Goal: Task Accomplishment & Management: Use online tool/utility

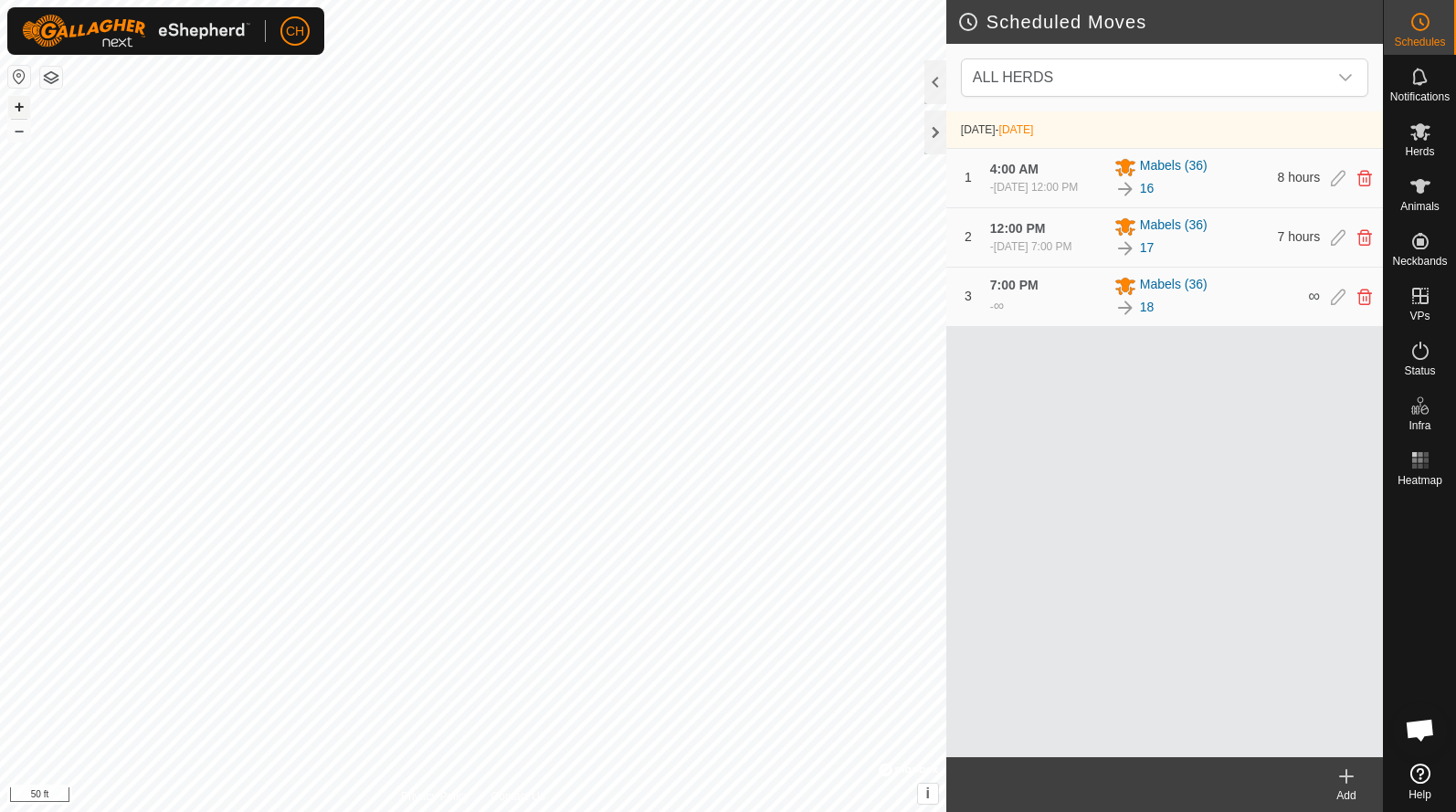
click at [15, 103] on button "+" at bounding box center [19, 107] width 22 height 22
click at [24, 102] on button "+" at bounding box center [19, 107] width 22 height 22
click at [16, 112] on button "+" at bounding box center [19, 107] width 22 height 22
click at [24, 134] on button "–" at bounding box center [19, 130] width 22 height 22
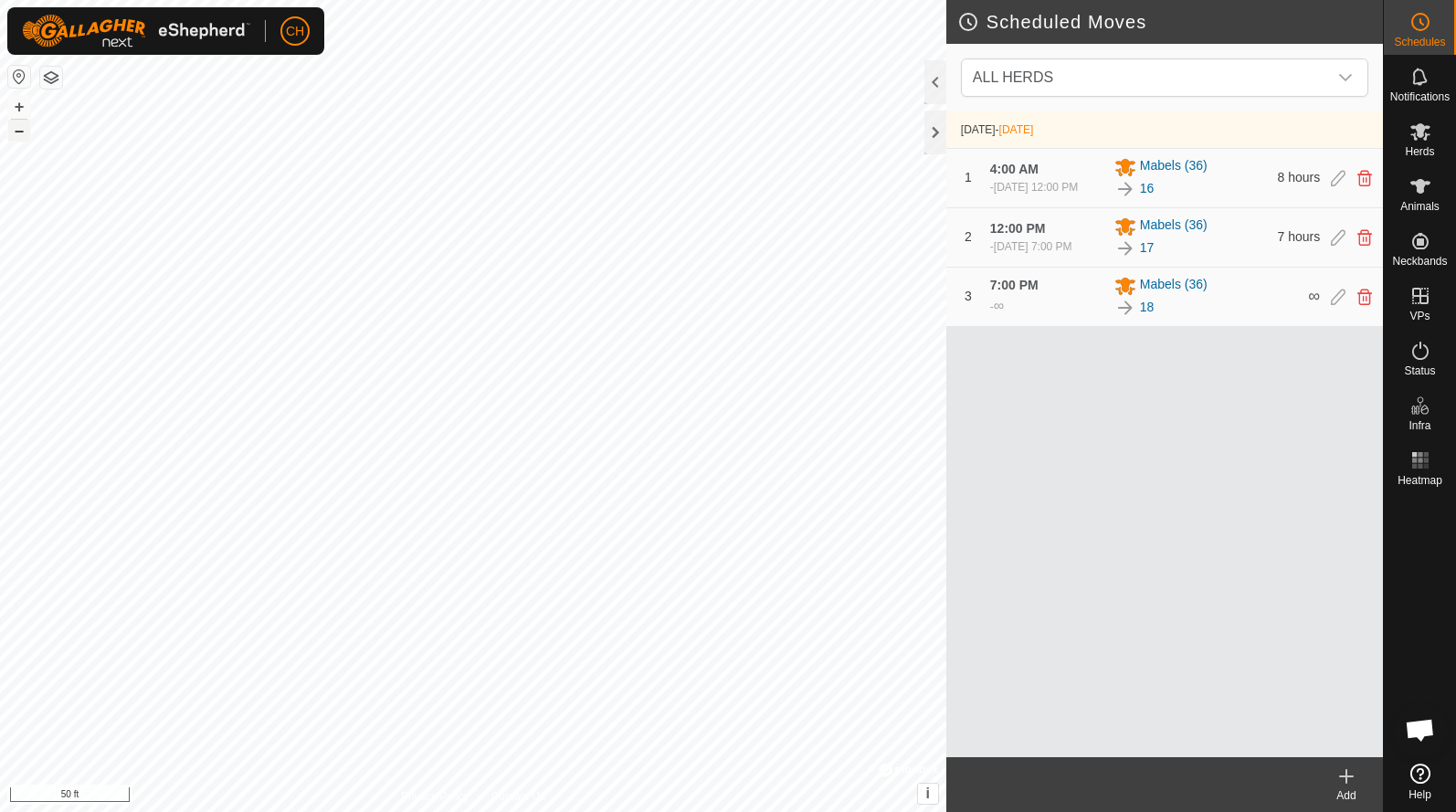
click at [24, 134] on button "–" at bounding box center [19, 130] width 22 height 22
click at [1430, 210] on span "Animals" at bounding box center [1419, 206] width 40 height 11
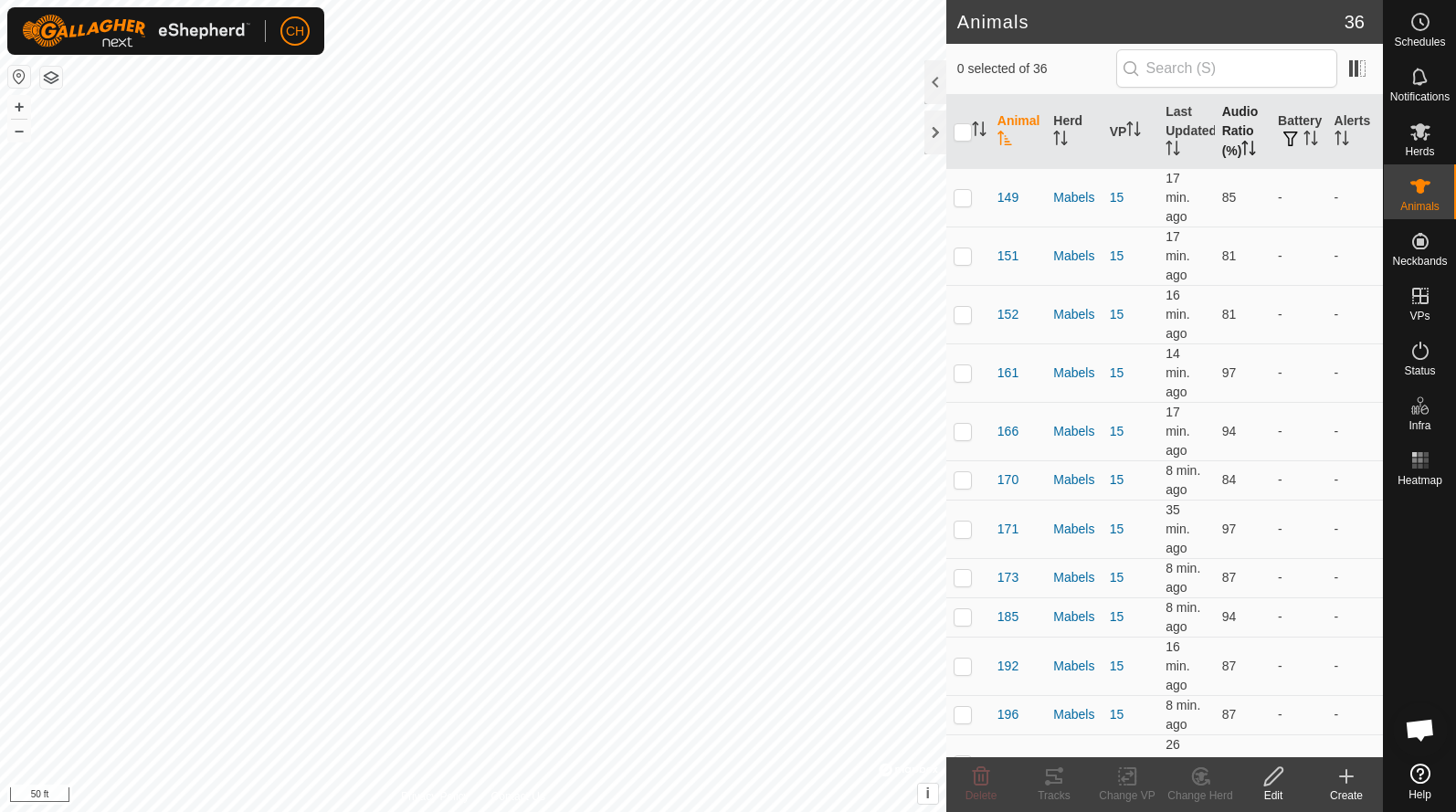
click at [1234, 123] on th "Audio Ratio (%)" at bounding box center [1243, 132] width 56 height 74
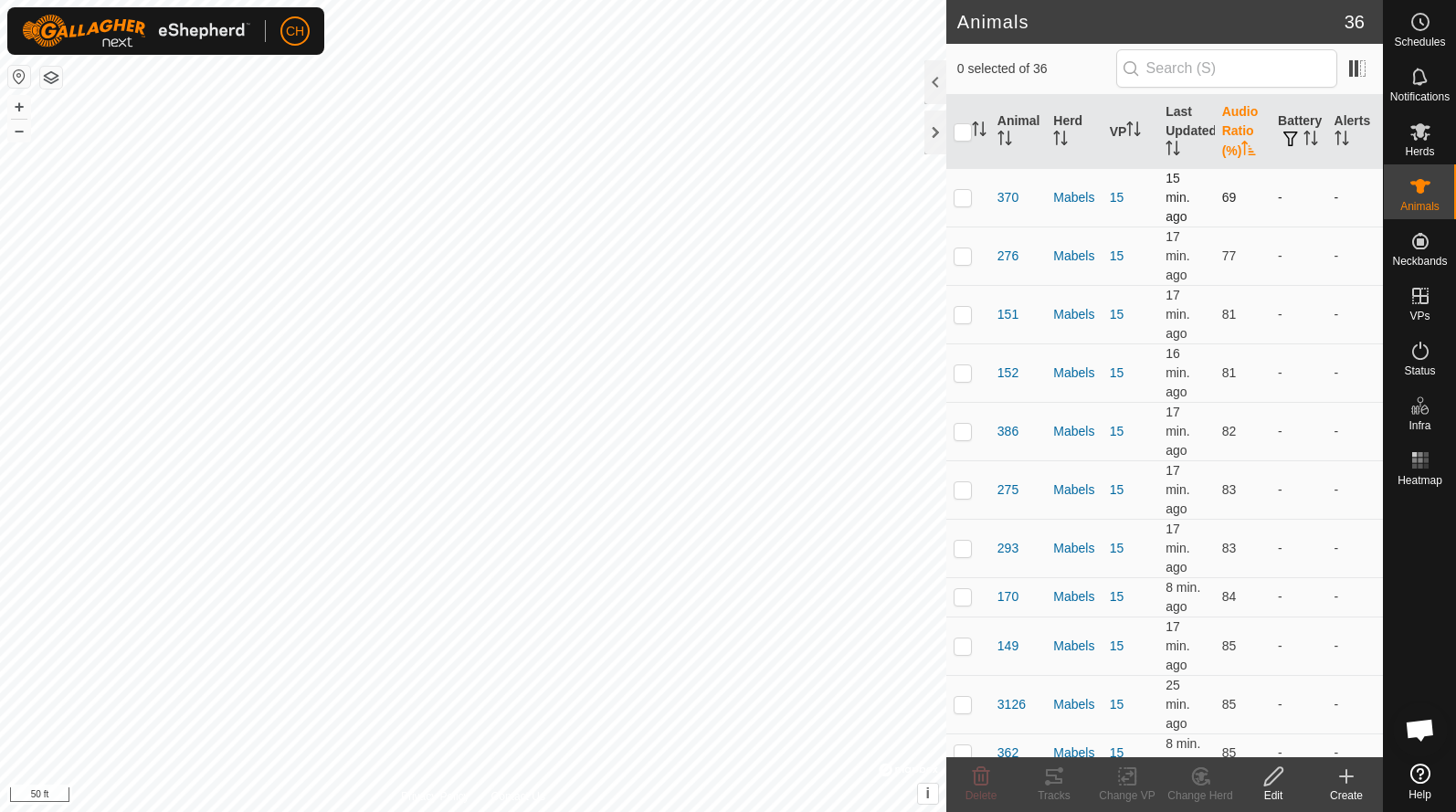
click at [961, 191] on p-checkbox at bounding box center [963, 196] width 18 height 14
checkbox input "true"
click at [962, 252] on p-checkbox at bounding box center [963, 255] width 18 height 14
checkbox input "true"
click at [966, 319] on p-checkbox at bounding box center [963, 314] width 18 height 14
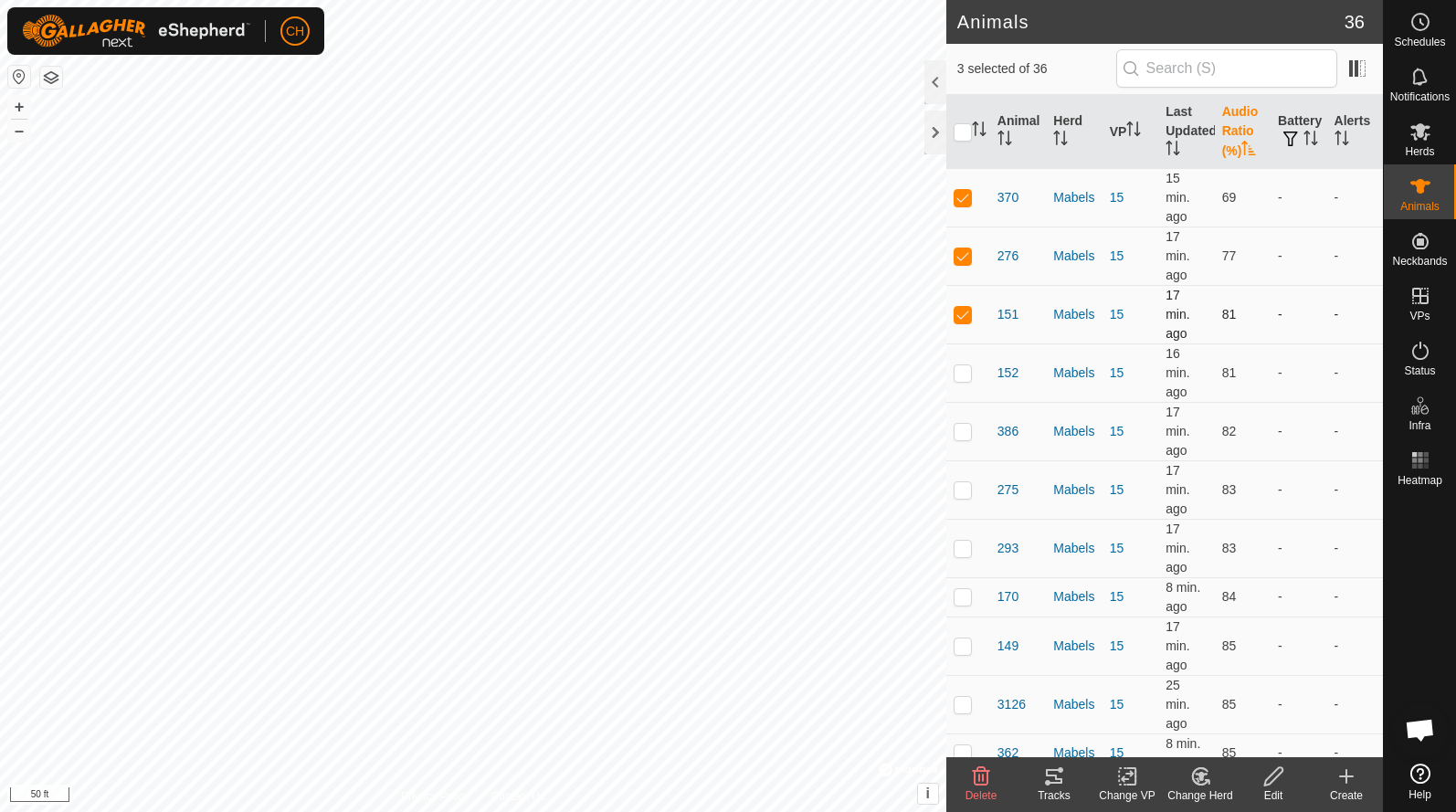
checkbox input "true"
click at [966, 354] on td at bounding box center [968, 372] width 44 height 59
checkbox input "true"
click at [1050, 775] on icon at bounding box center [1053, 775] width 16 height 14
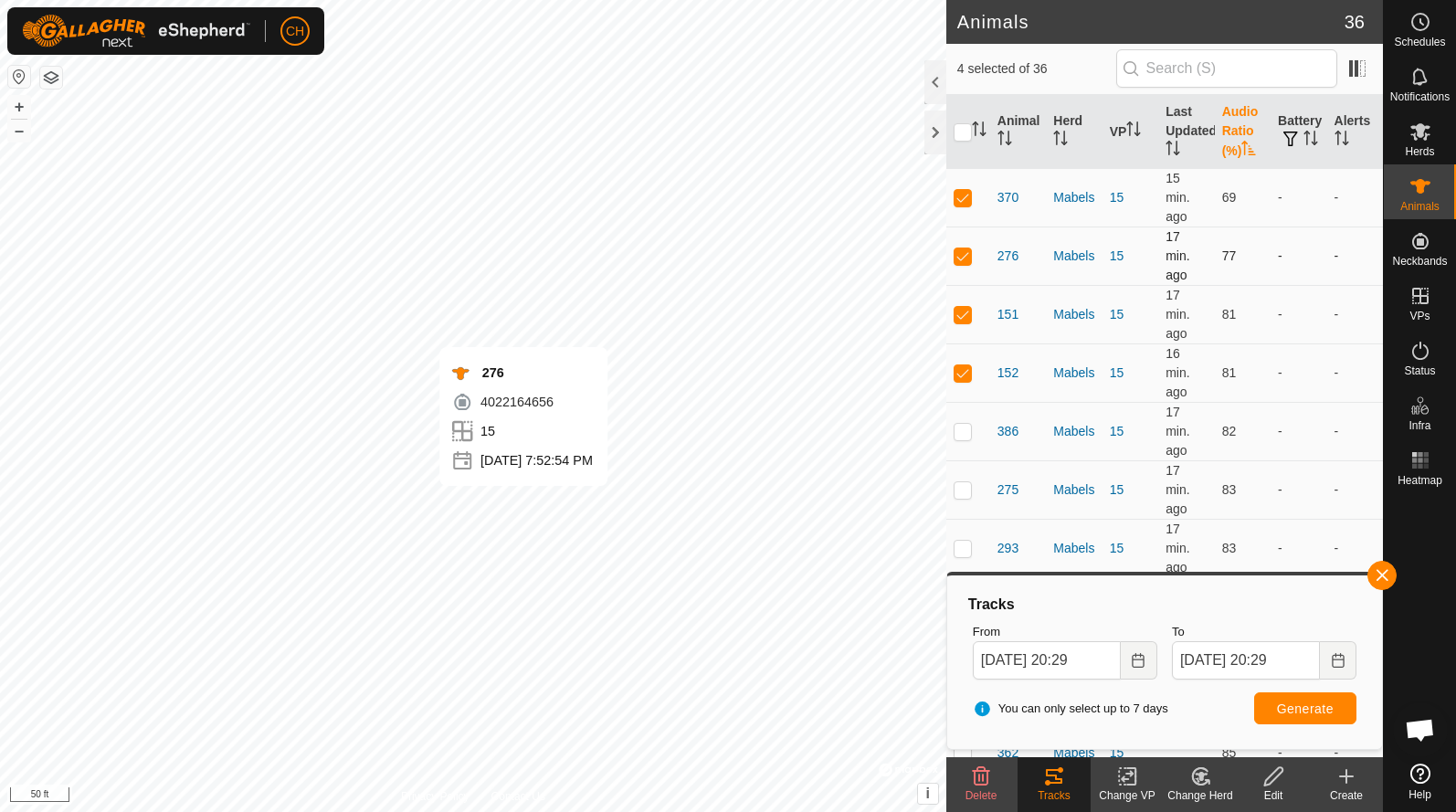
click at [964, 259] on p-checkbox at bounding box center [963, 255] width 18 height 14
checkbox input "false"
click at [965, 380] on td at bounding box center [968, 372] width 44 height 59
checkbox input "false"
click at [1324, 707] on span "Generate" at bounding box center [1305, 708] width 57 height 14
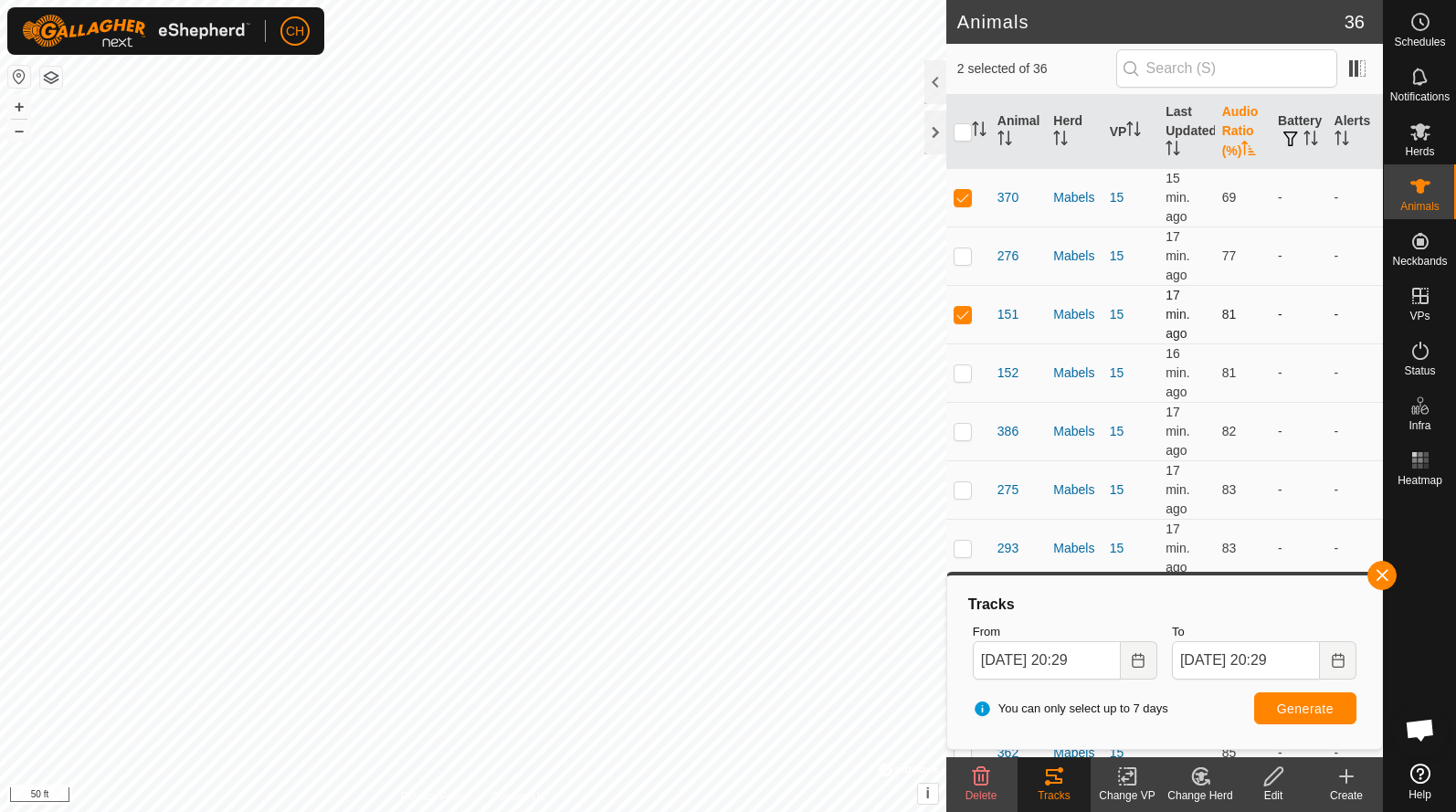
click at [963, 317] on p-checkbox at bounding box center [963, 314] width 18 height 14
checkbox input "false"
click at [1289, 711] on span "Generate" at bounding box center [1305, 708] width 57 height 14
click at [962, 197] on p-checkbox at bounding box center [963, 196] width 18 height 14
checkbox input "false"
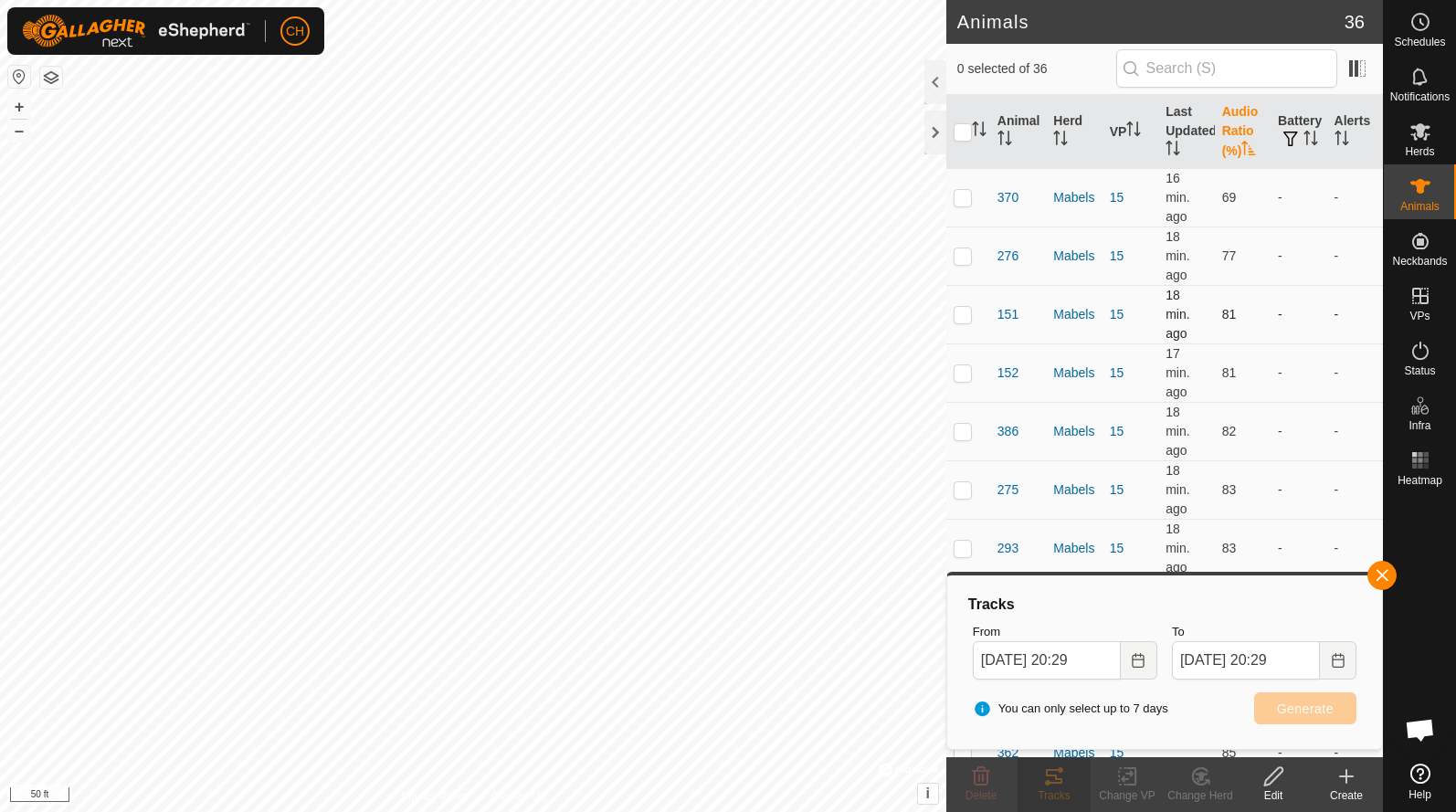
click at [962, 317] on p-checkbox at bounding box center [963, 314] width 18 height 14
click at [1275, 712] on button "Generate" at bounding box center [1306, 708] width 102 height 32
click at [966, 307] on p-checkbox at bounding box center [963, 314] width 18 height 14
checkbox input "false"
click at [966, 259] on p-checkbox at bounding box center [963, 255] width 18 height 14
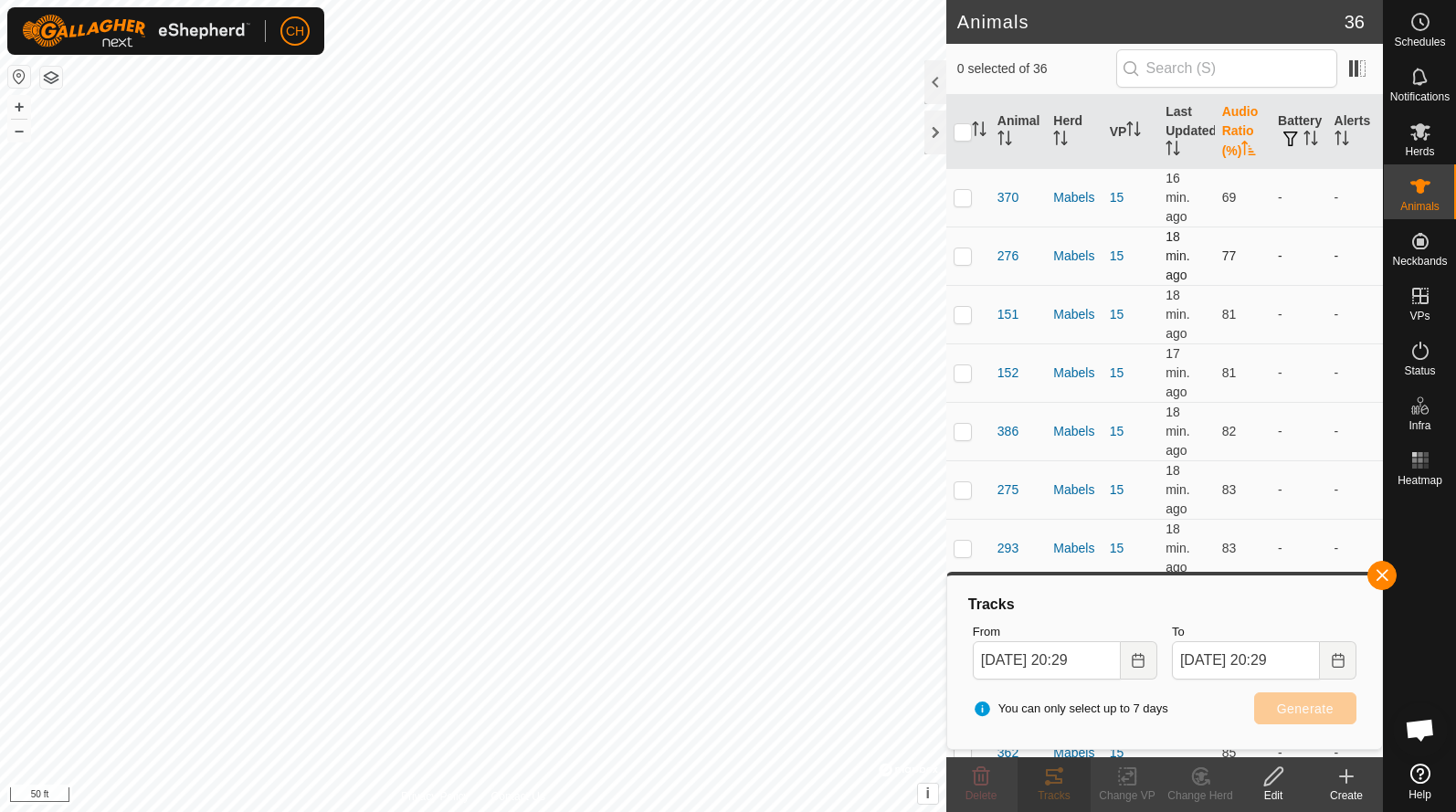
checkbox input "true"
click at [958, 376] on p-checkbox at bounding box center [963, 372] width 18 height 14
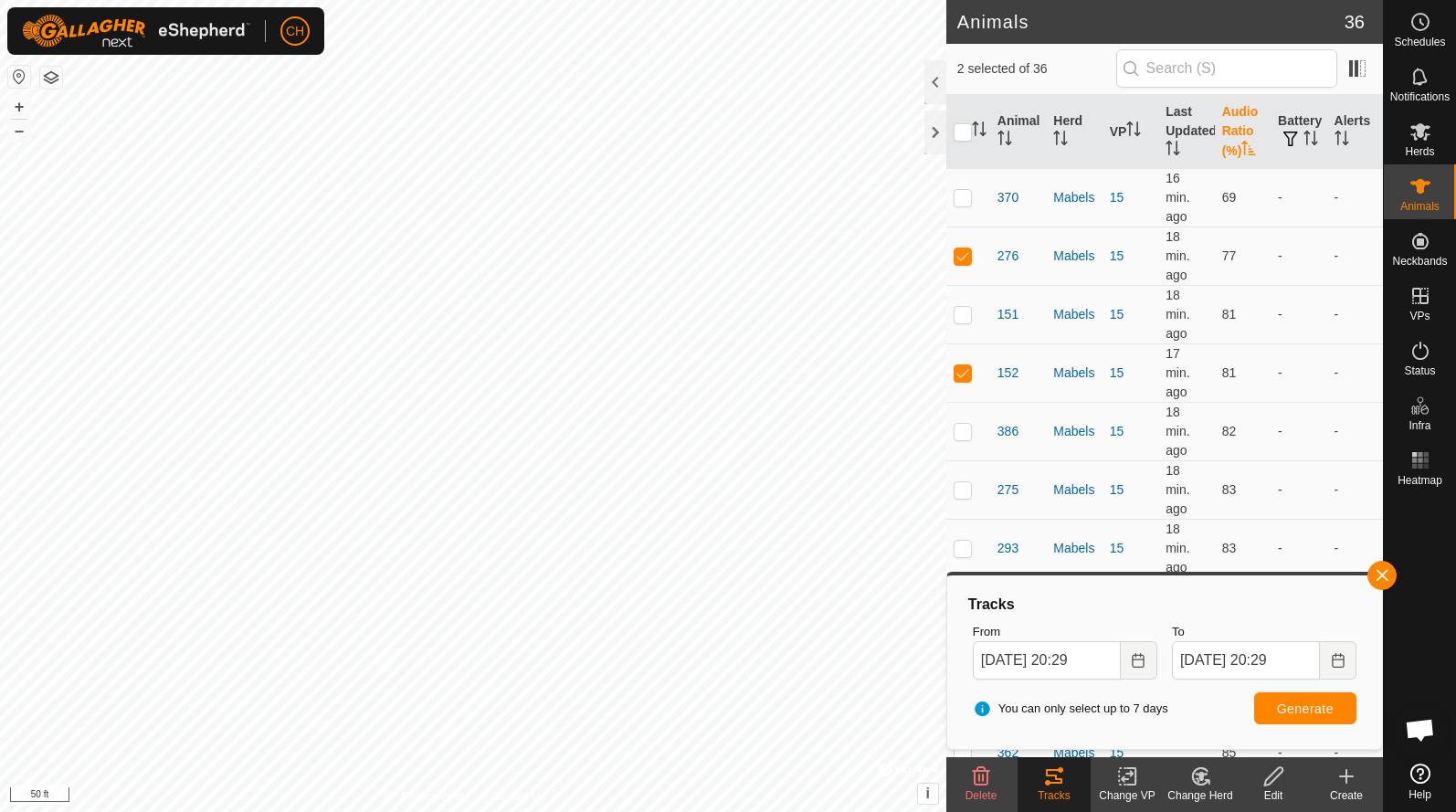
click at [1282, 713] on span "Generate" at bounding box center [1305, 708] width 57 height 14
click at [963, 367] on p-checkbox at bounding box center [963, 372] width 18 height 14
checkbox input "false"
click at [1272, 711] on button "Generate" at bounding box center [1306, 708] width 102 height 32
click at [965, 435] on p-checkbox at bounding box center [963, 431] width 18 height 14
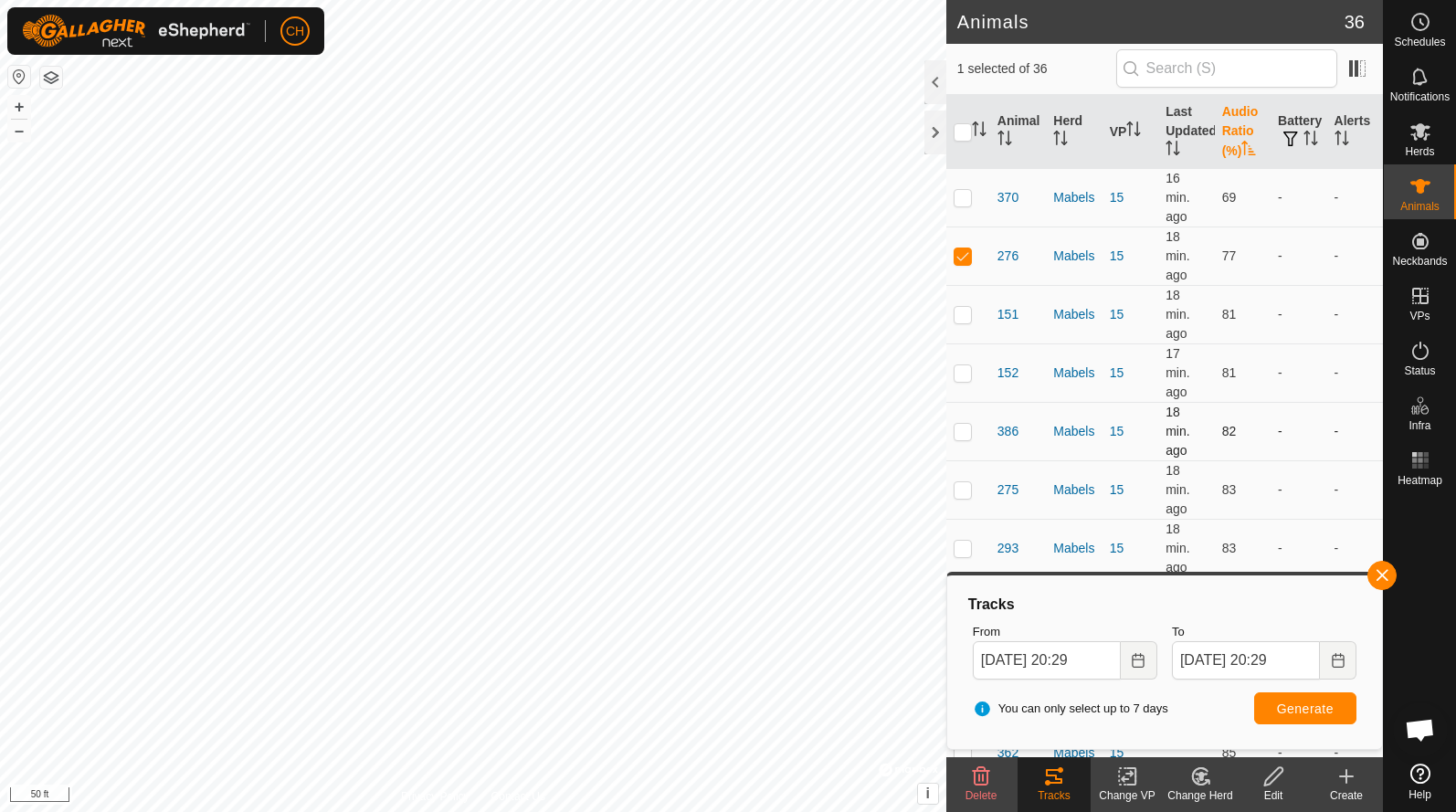
checkbox input "true"
click at [966, 260] on p-checkbox at bounding box center [963, 255] width 18 height 14
checkbox input "false"
click at [1311, 699] on button "Generate" at bounding box center [1306, 708] width 102 height 32
click at [963, 436] on p-checkbox at bounding box center [963, 431] width 18 height 14
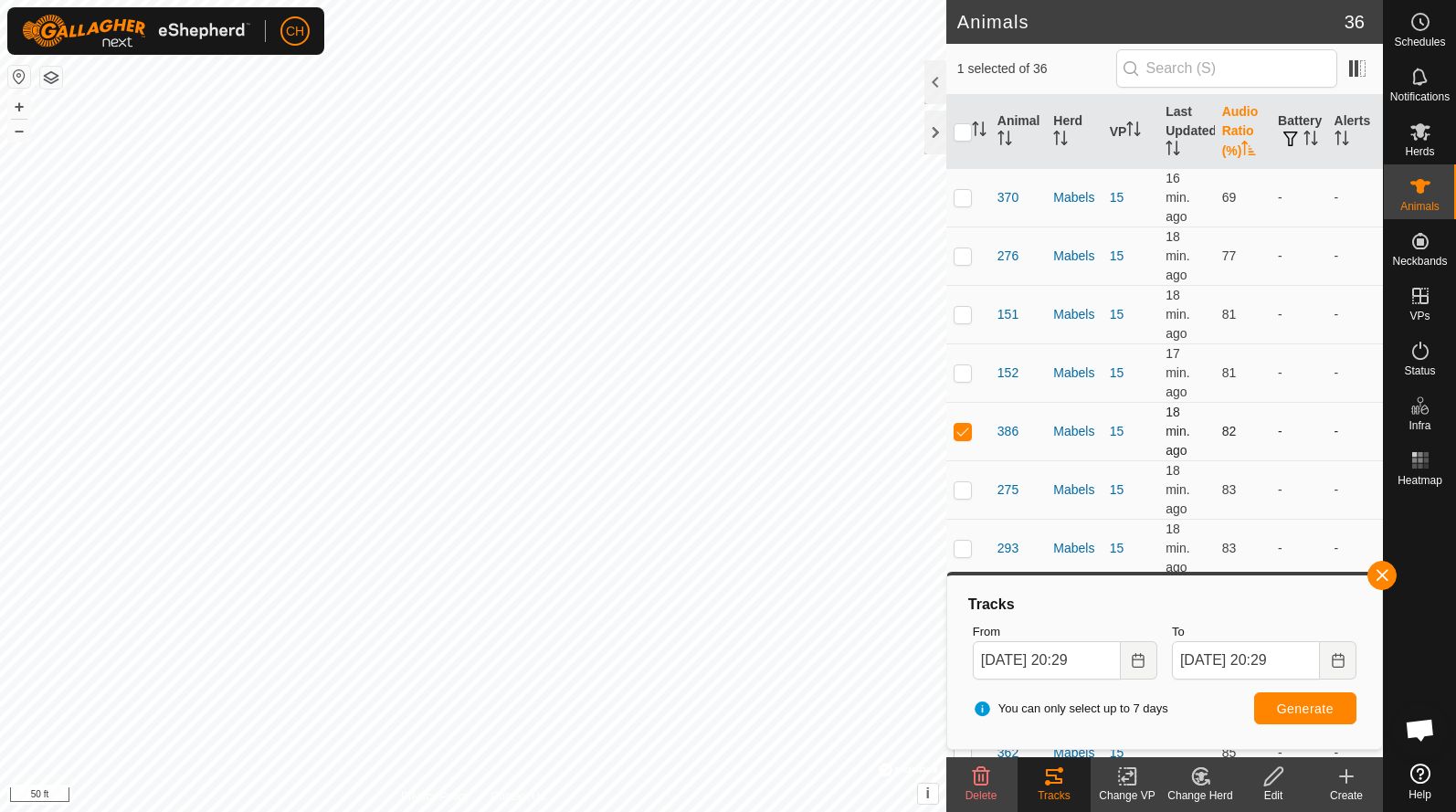
checkbox input "false"
click at [964, 489] on p-checkbox at bounding box center [963, 489] width 18 height 14
checkbox input "true"
click at [1286, 698] on button "Generate" at bounding box center [1306, 708] width 102 height 32
